Goal: Task Accomplishment & Management: Manage account settings

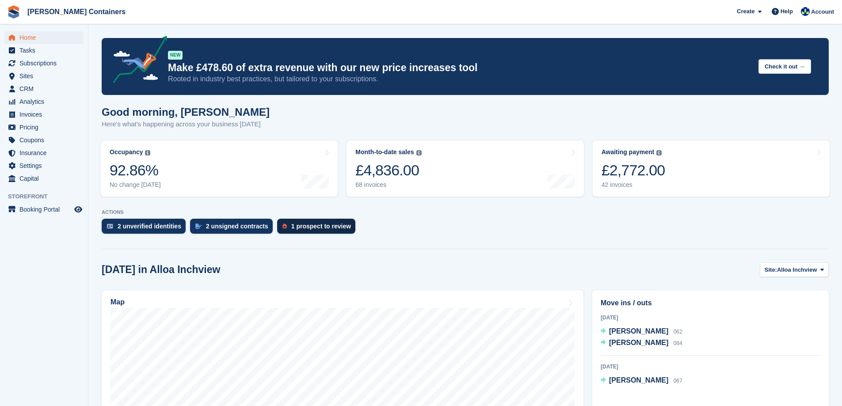
click at [313, 226] on div "1 prospect to review" at bounding box center [321, 226] width 60 height 7
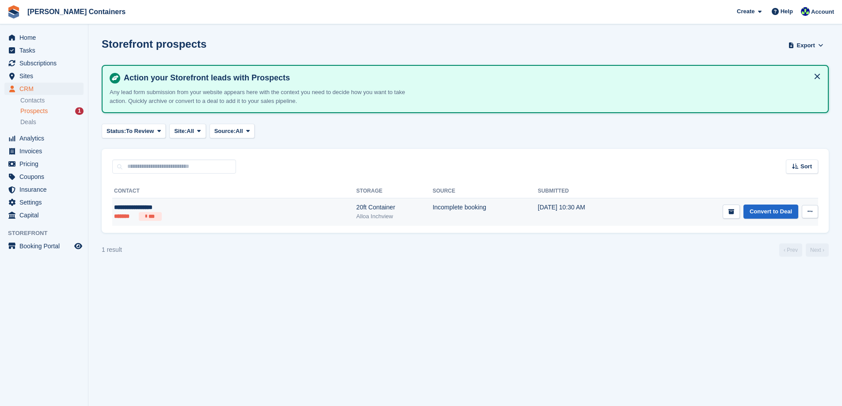
click at [356, 208] on div "20ft Container" at bounding box center [394, 207] width 76 height 9
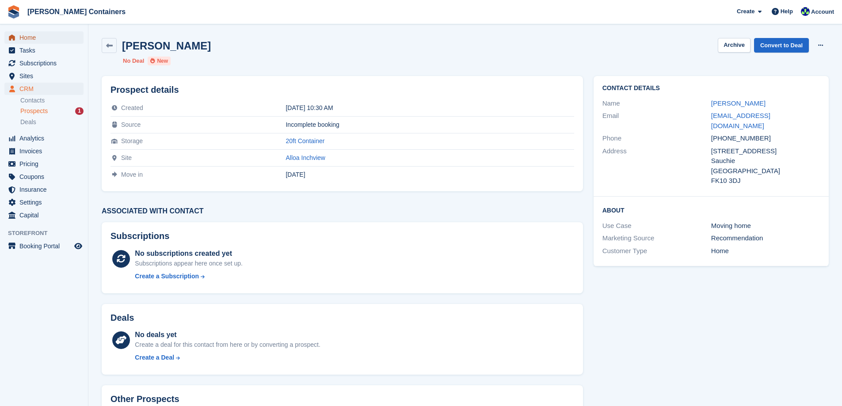
click at [27, 38] on span "Home" at bounding box center [45, 37] width 53 height 12
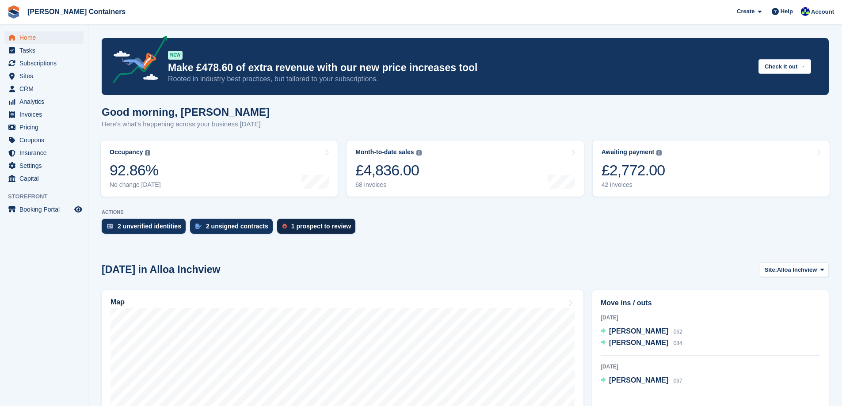
click at [314, 228] on div "1 prospect to review" at bounding box center [321, 226] width 60 height 7
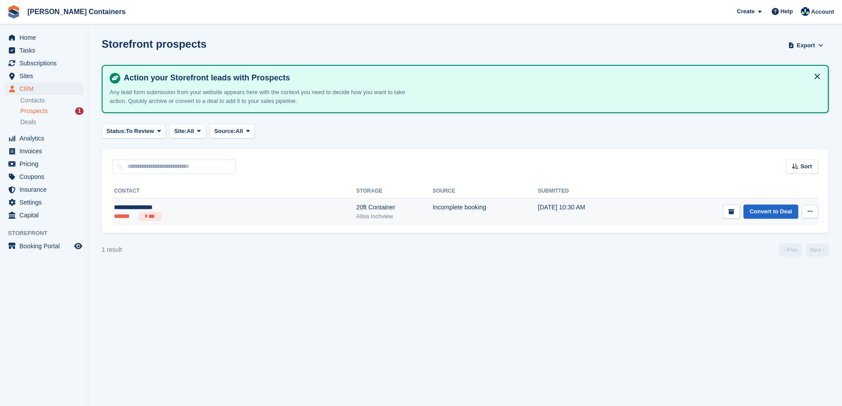
click at [812, 209] on icon at bounding box center [809, 212] width 5 height 6
click at [761, 263] on p "Delete prospect" at bounding box center [775, 259] width 77 height 11
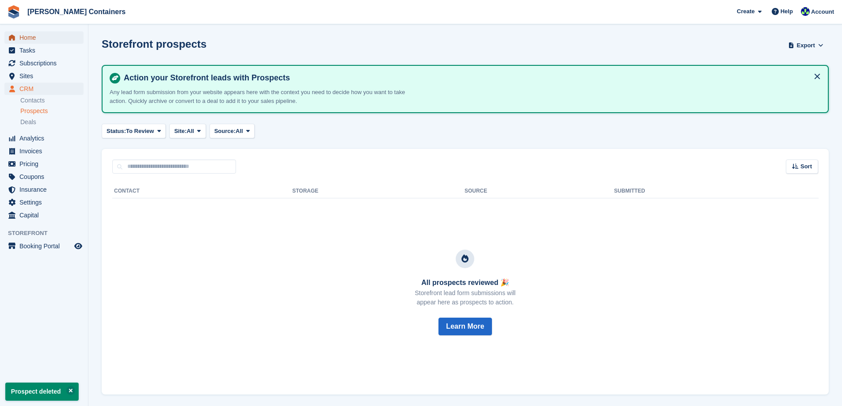
click at [29, 35] on span "Home" at bounding box center [45, 37] width 53 height 12
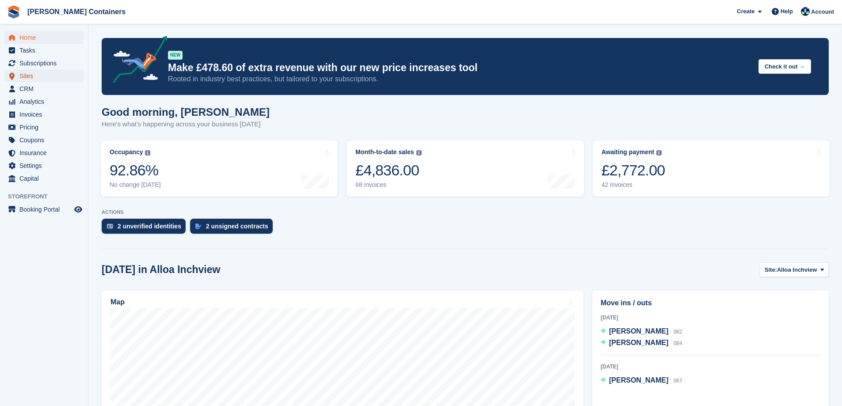
click at [26, 80] on span "Sites" at bounding box center [45, 76] width 53 height 12
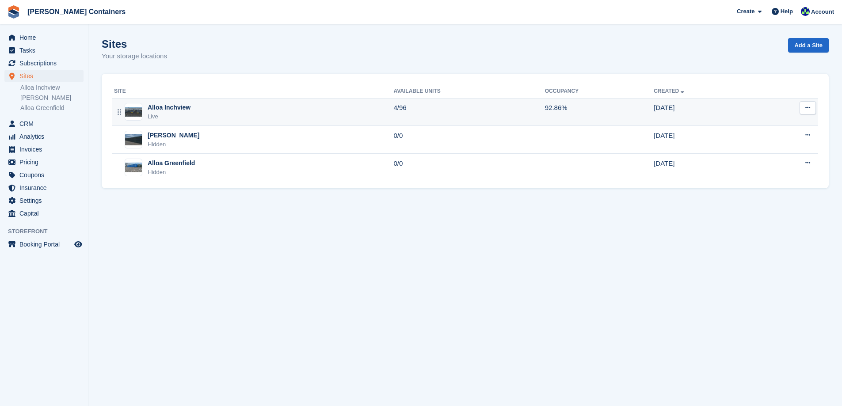
click at [244, 116] on div "Alloa Inchview Live" at bounding box center [253, 112] width 279 height 18
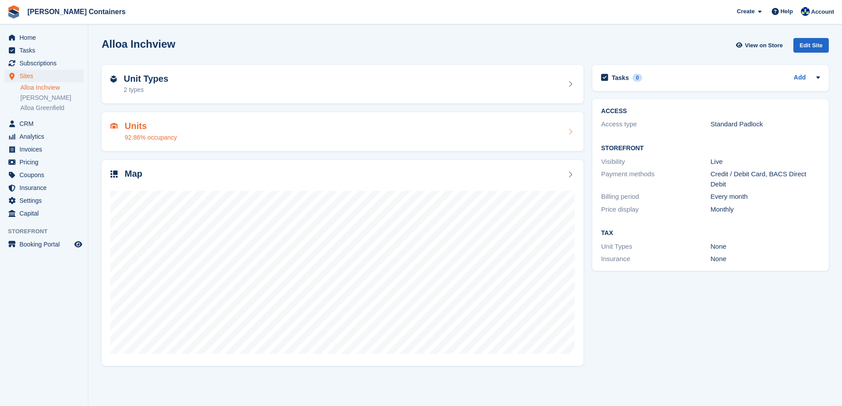
click at [335, 140] on div "Units 92.86% occupancy" at bounding box center [342, 131] width 464 height 21
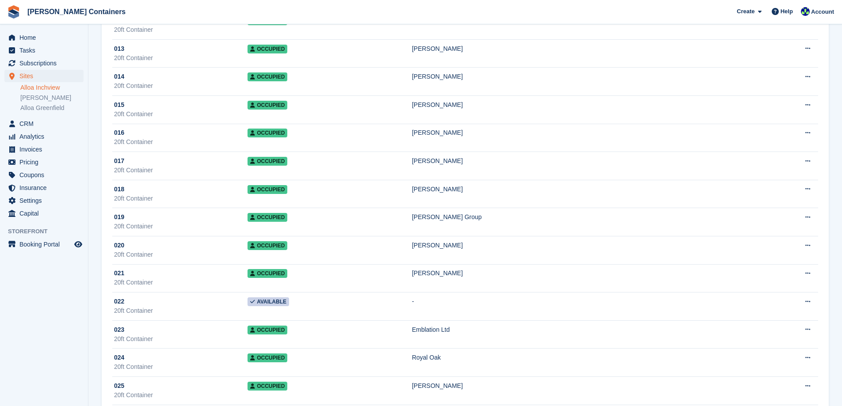
scroll to position [442, 0]
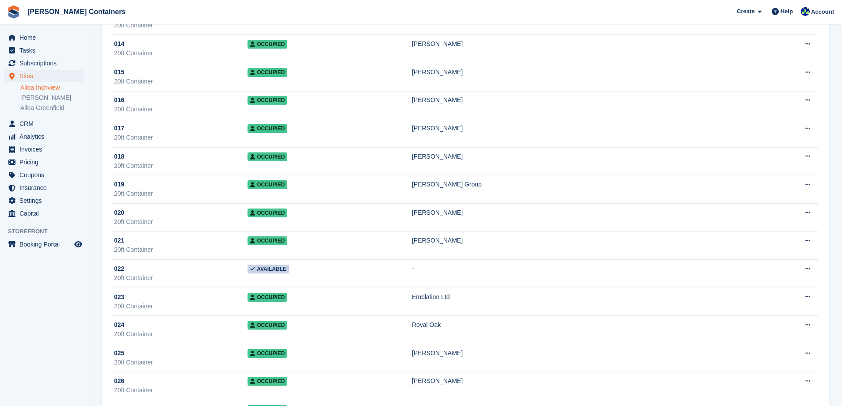
click at [392, 263] on td "Available" at bounding box center [329, 274] width 164 height 28
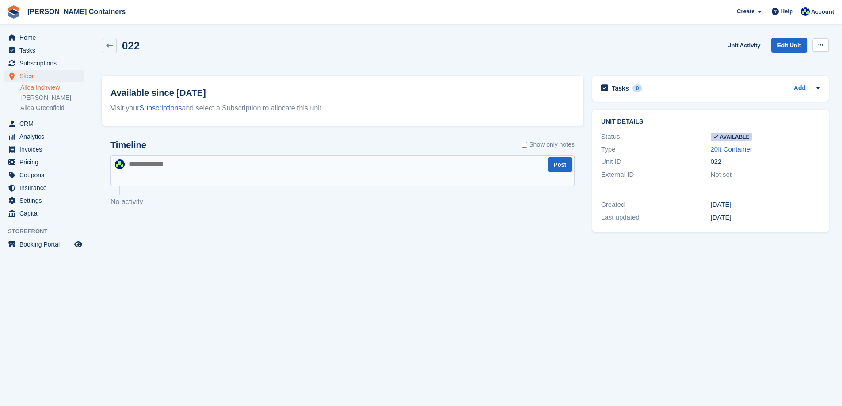
click at [815, 45] on button at bounding box center [820, 44] width 16 height 13
click at [789, 62] on p "Make unavailable" at bounding box center [786, 62] width 77 height 11
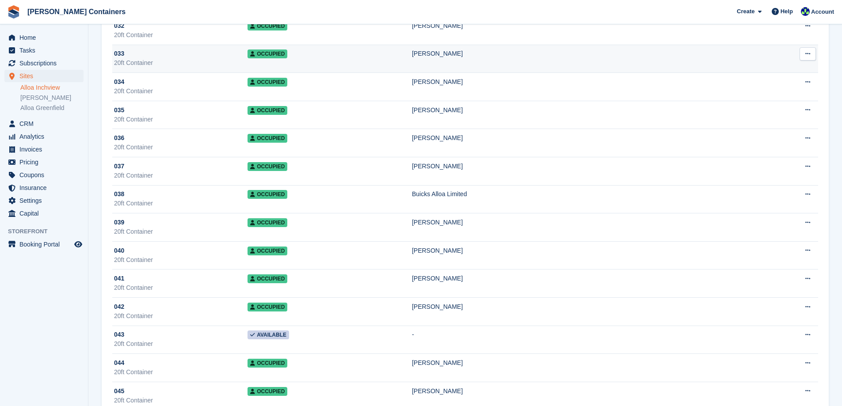
scroll to position [972, 0]
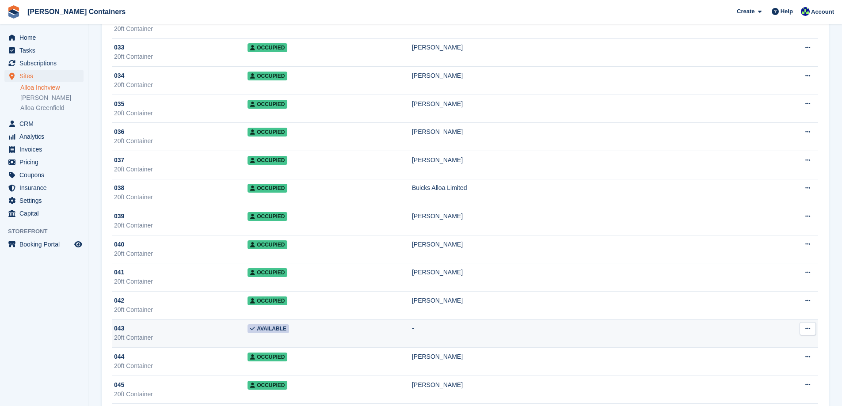
click at [397, 334] on td "Available" at bounding box center [329, 334] width 164 height 28
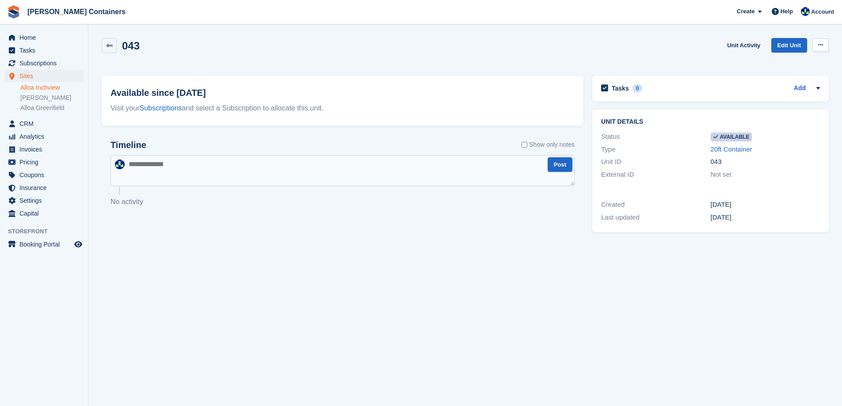
click at [819, 46] on icon at bounding box center [820, 45] width 5 height 6
click at [778, 63] on p "Make unavailable" at bounding box center [786, 62] width 77 height 11
click at [22, 37] on span "Home" at bounding box center [45, 37] width 53 height 12
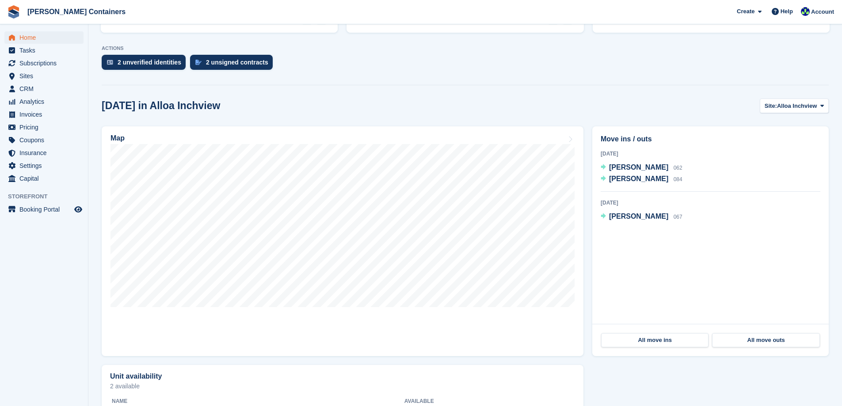
scroll to position [177, 0]
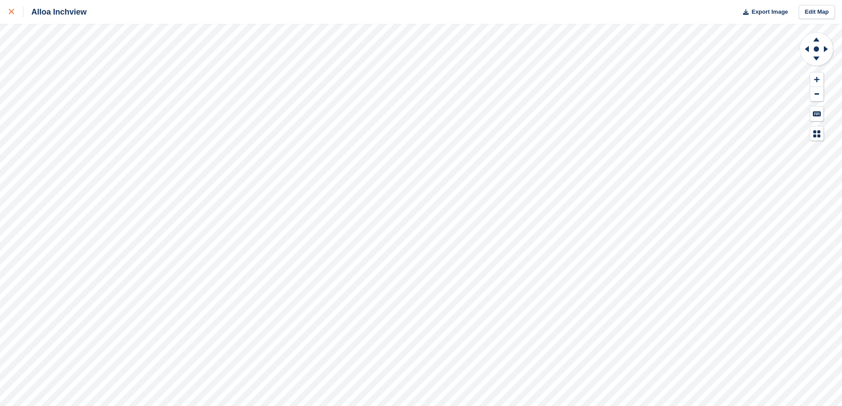
click at [10, 12] on icon at bounding box center [11, 11] width 5 height 5
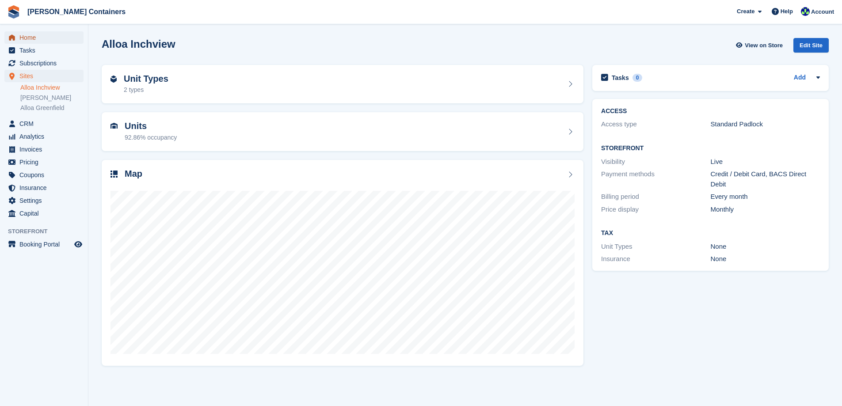
click at [25, 38] on span "Home" at bounding box center [45, 37] width 53 height 12
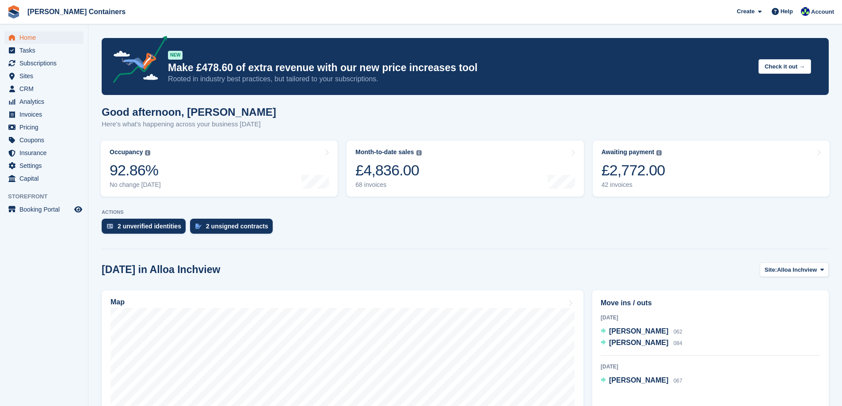
click at [62, 281] on aside "Home Tasks Subscriptions Subscriptions Subscriptions Contracts Price increases …" at bounding box center [44, 205] width 88 height 362
click at [137, 227] on div "2 unverified identities" at bounding box center [150, 226] width 64 height 7
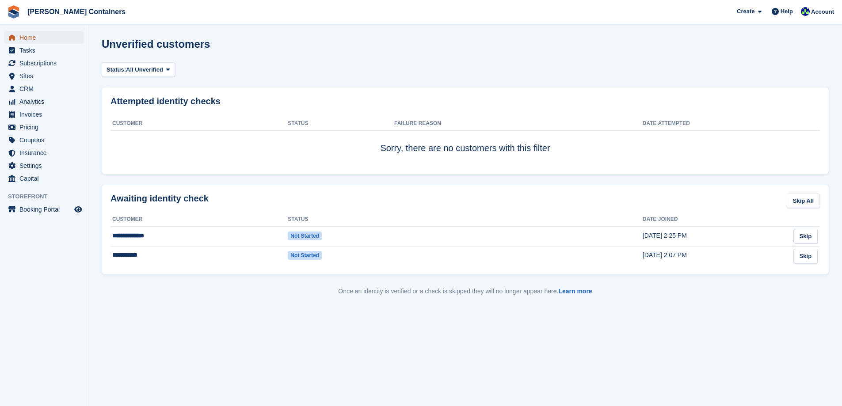
click at [30, 37] on span "Home" at bounding box center [45, 37] width 53 height 12
